Goal: Information Seeking & Learning: Learn about a topic

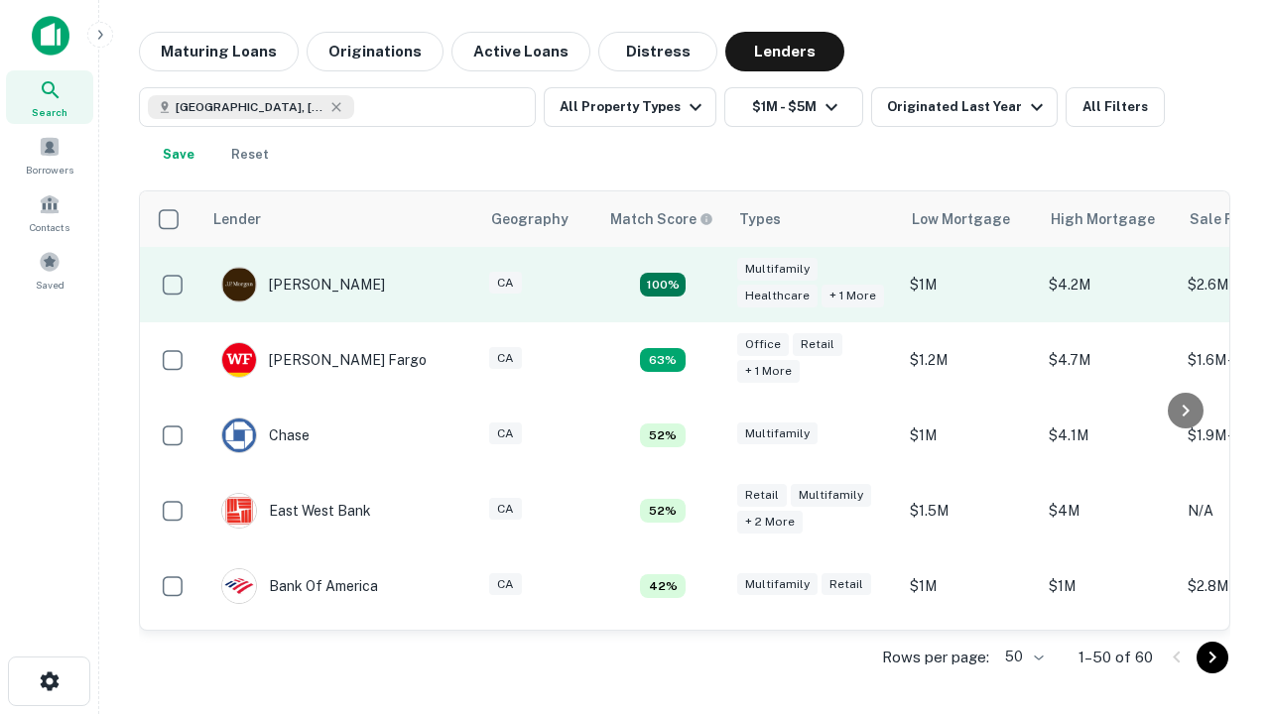
click at [704, 285] on td "100%" at bounding box center [662, 284] width 129 height 75
